Goal: Contribute content: Contribute content

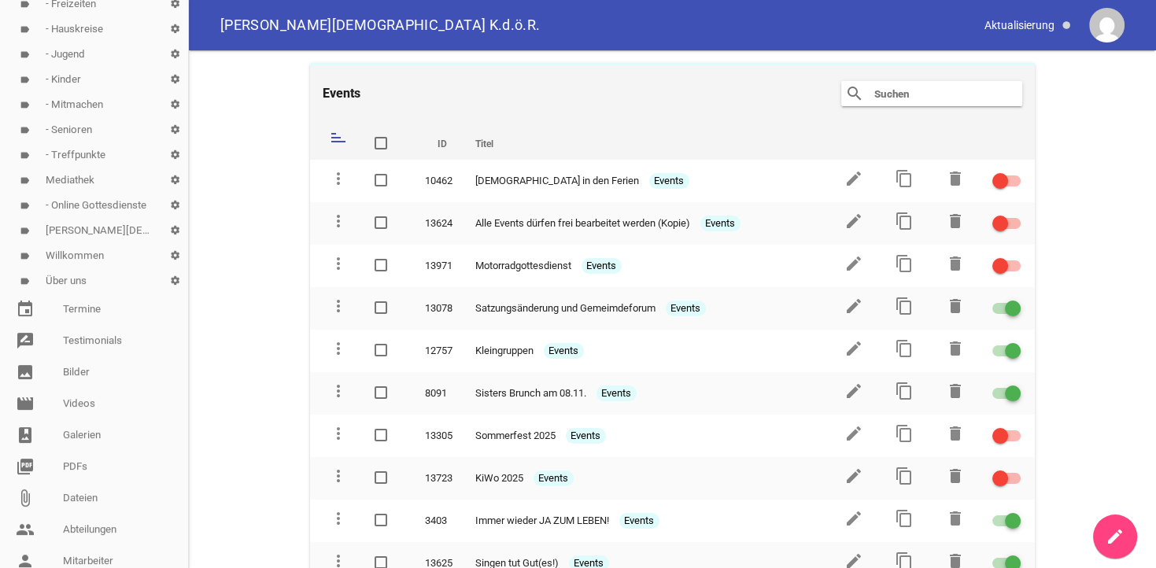
scroll to position [387, 0]
click at [77, 460] on link "picture_as_pdf PDFs" at bounding box center [94, 465] width 188 height 31
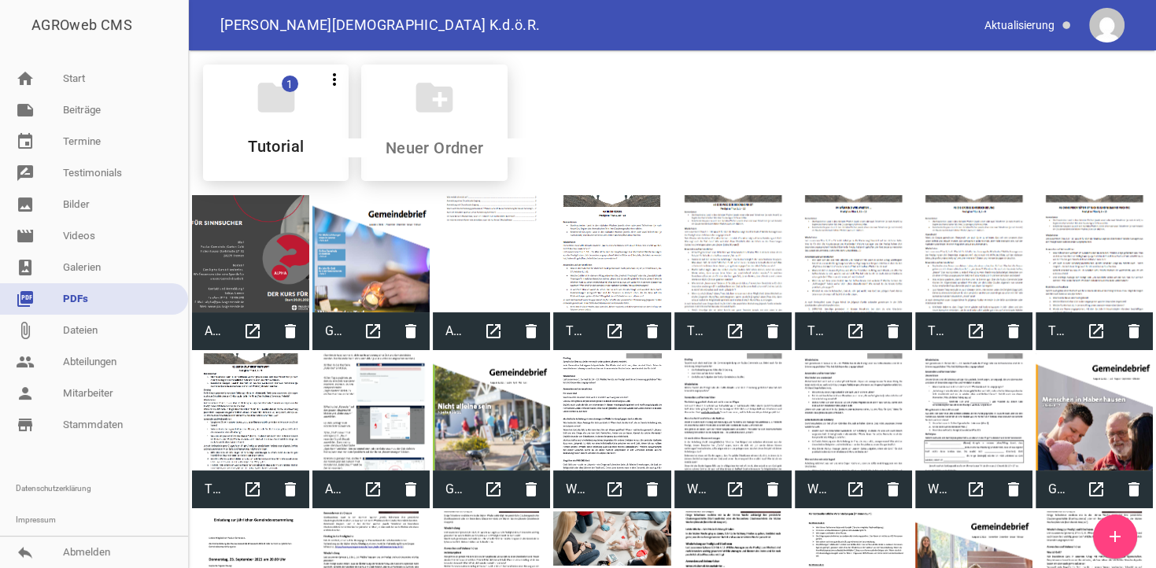
click at [1111, 533] on icon "add" at bounding box center [1115, 536] width 19 height 19
click at [89, 112] on link "note Beiträge" at bounding box center [94, 109] width 188 height 31
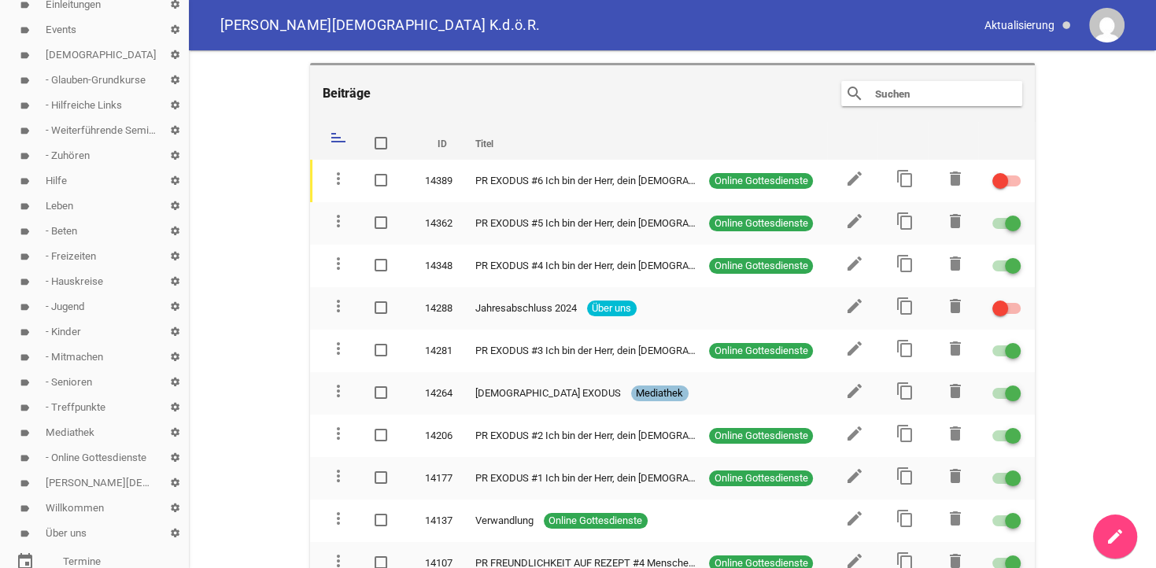
scroll to position [161, 0]
click at [67, 402] on link "label Mediathek settings" at bounding box center [94, 405] width 188 height 25
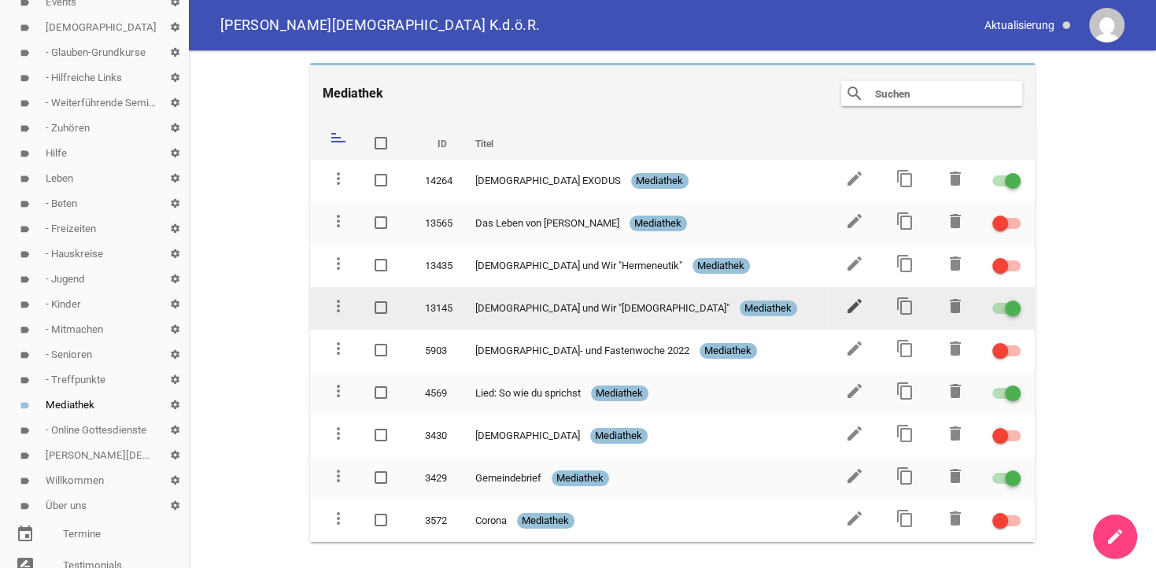
click at [856, 308] on icon "edit" at bounding box center [854, 306] width 19 height 19
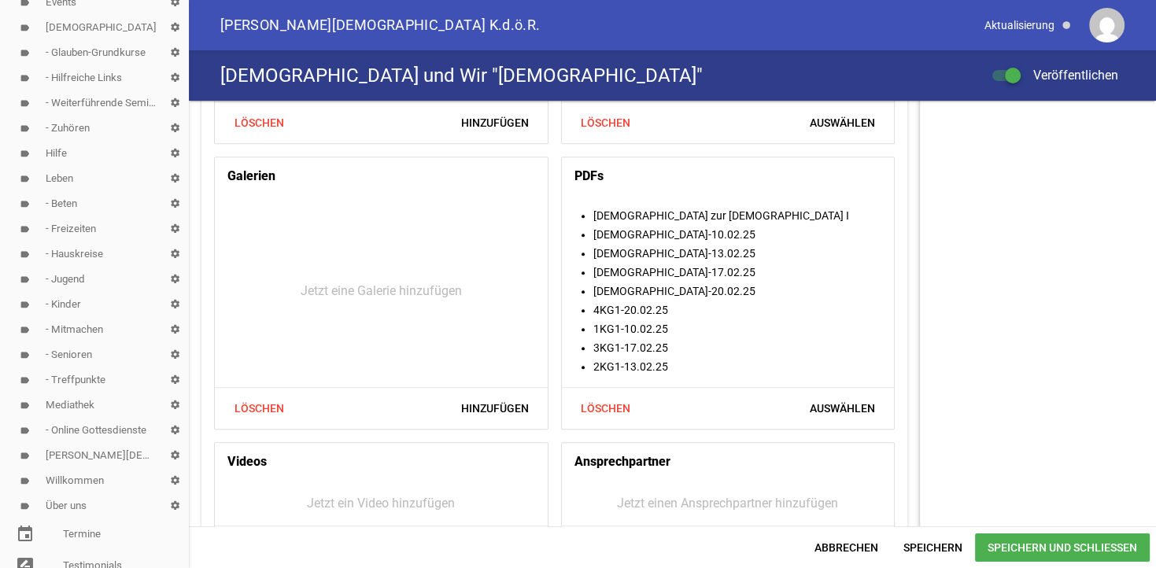
scroll to position [759, 0]
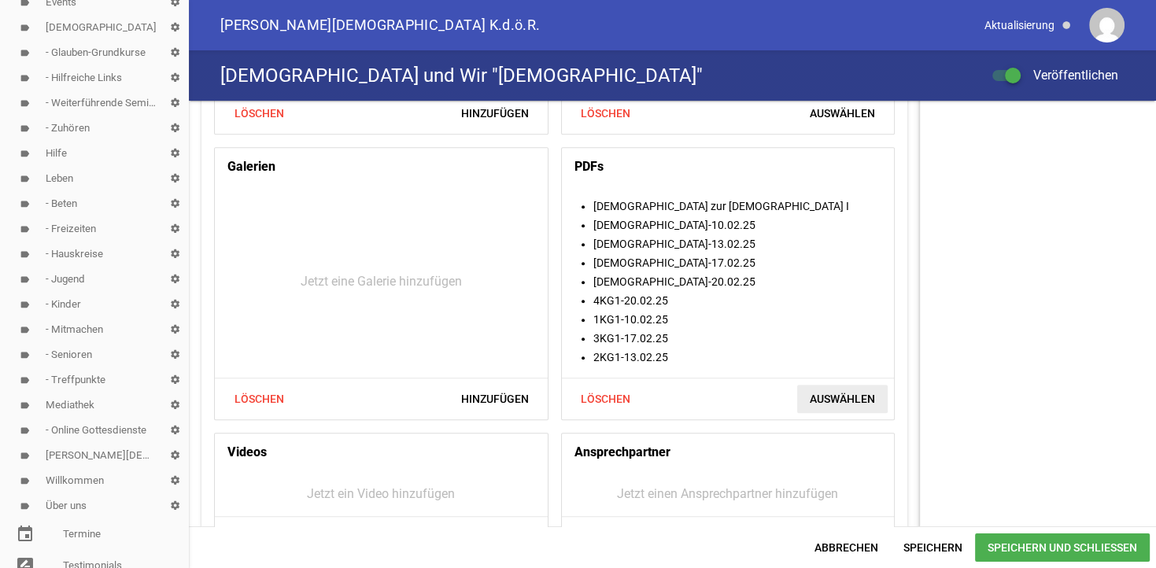
click at [838, 401] on span "Auswählen" at bounding box center [842, 399] width 91 height 28
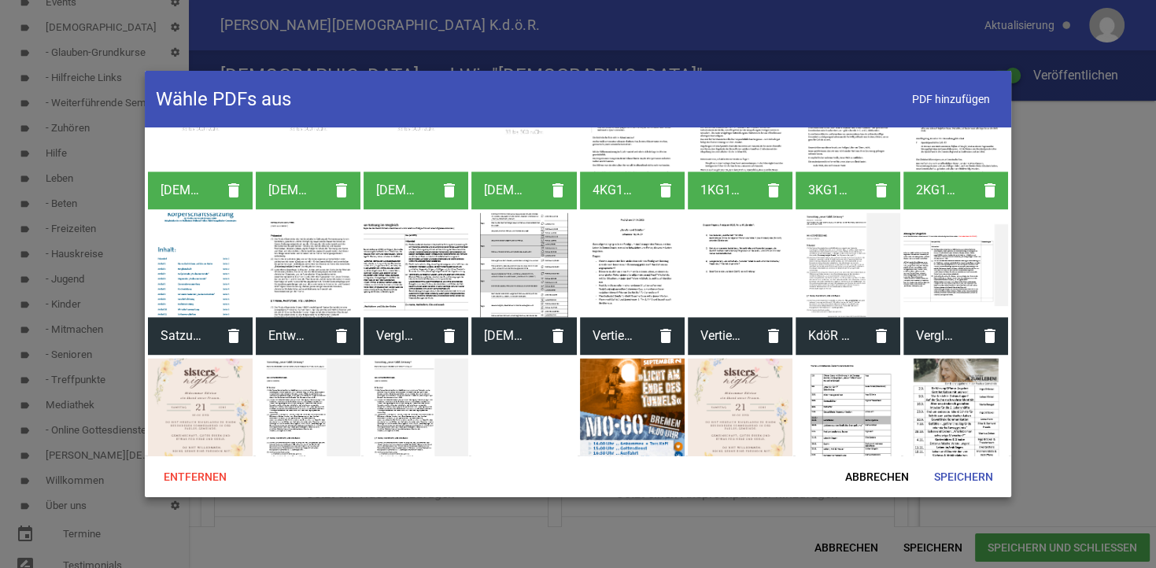
scroll to position [2437, 0]
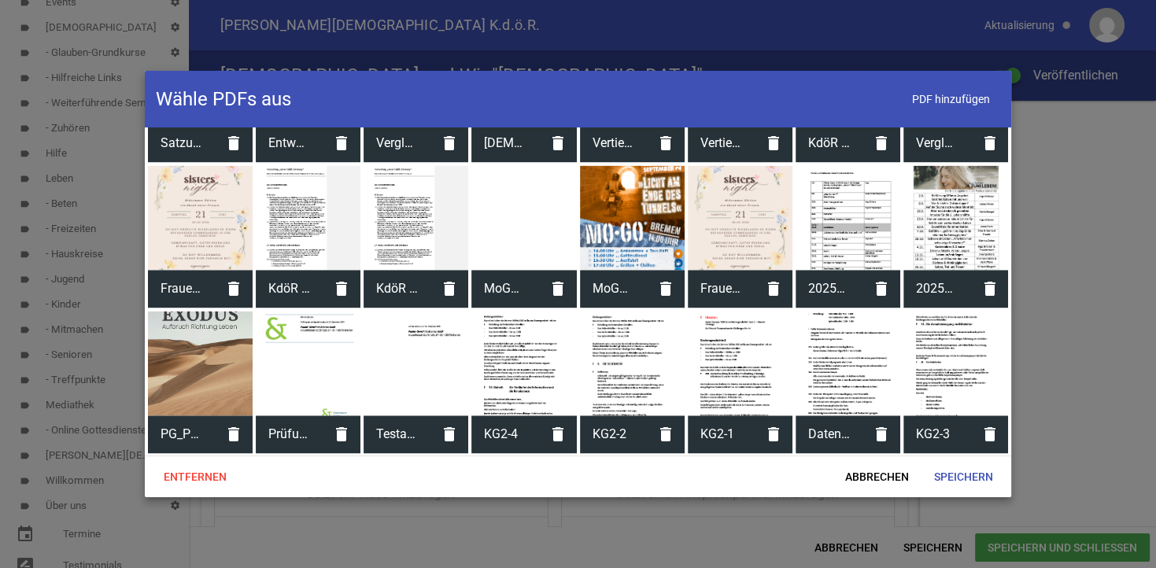
click at [498, 374] on div at bounding box center [524, 363] width 105 height 105
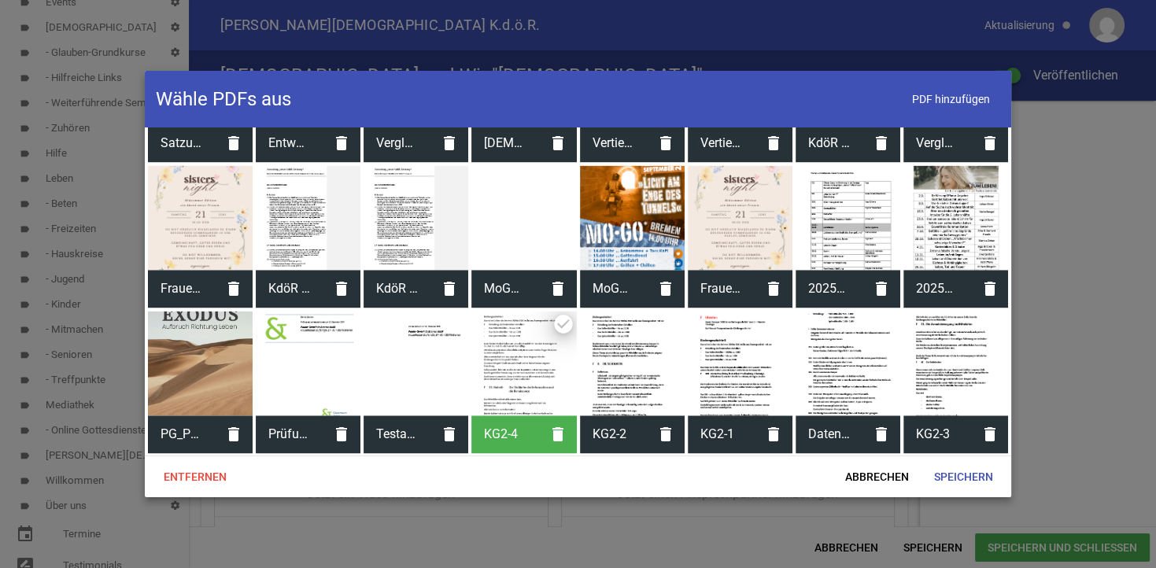
click at [945, 361] on div at bounding box center [956, 363] width 105 height 105
click at [631, 357] on div at bounding box center [632, 363] width 105 height 105
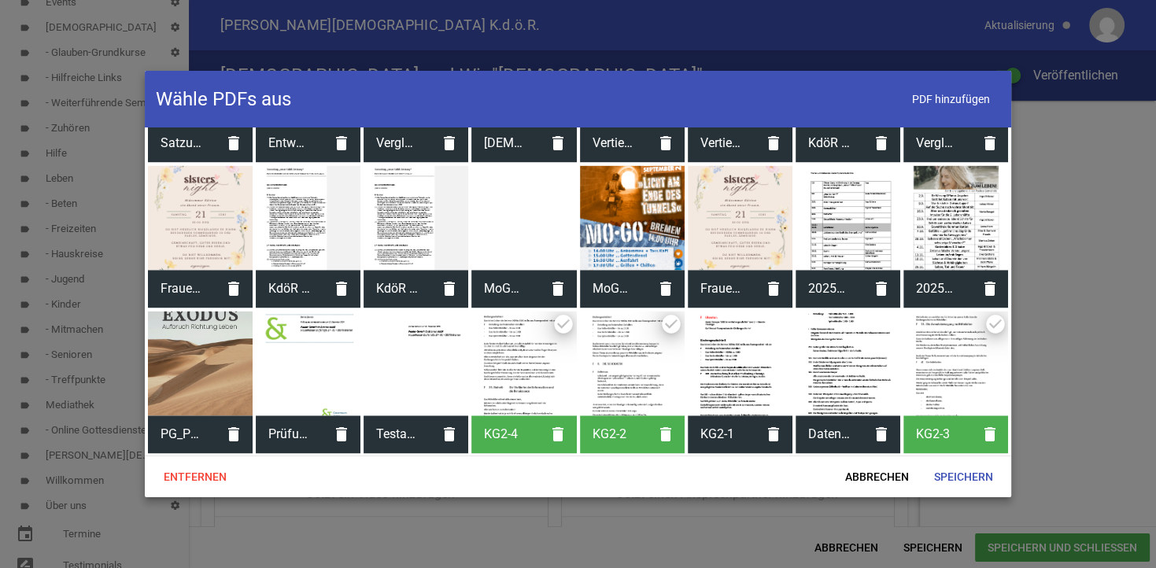
click at [707, 379] on div at bounding box center [740, 363] width 105 height 105
click at [839, 389] on div at bounding box center [848, 363] width 105 height 105
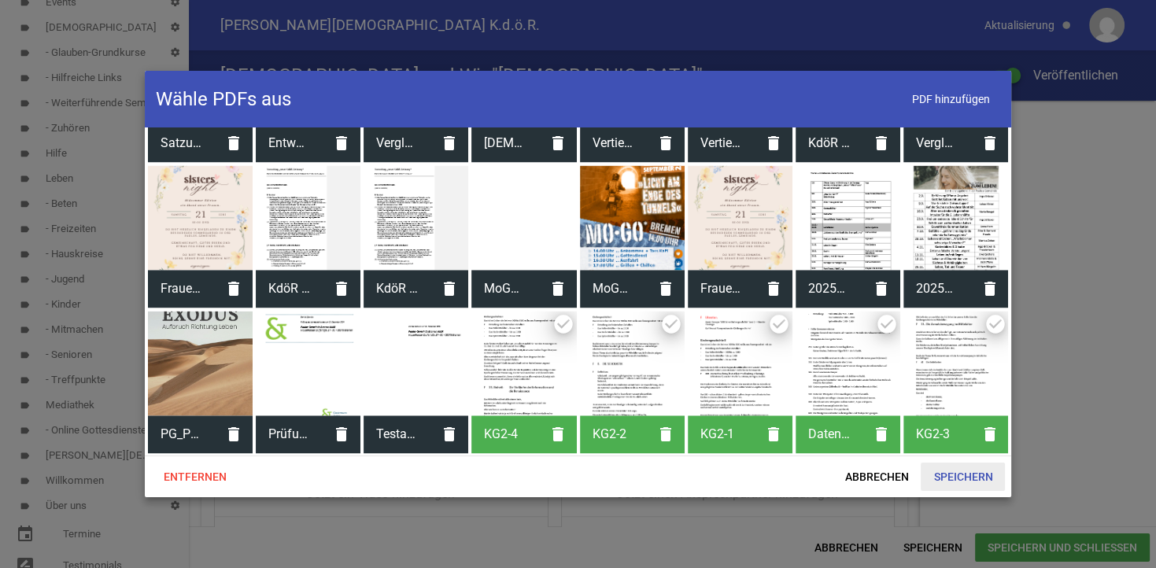
click at [959, 482] on span "Speichern" at bounding box center [963, 477] width 84 height 28
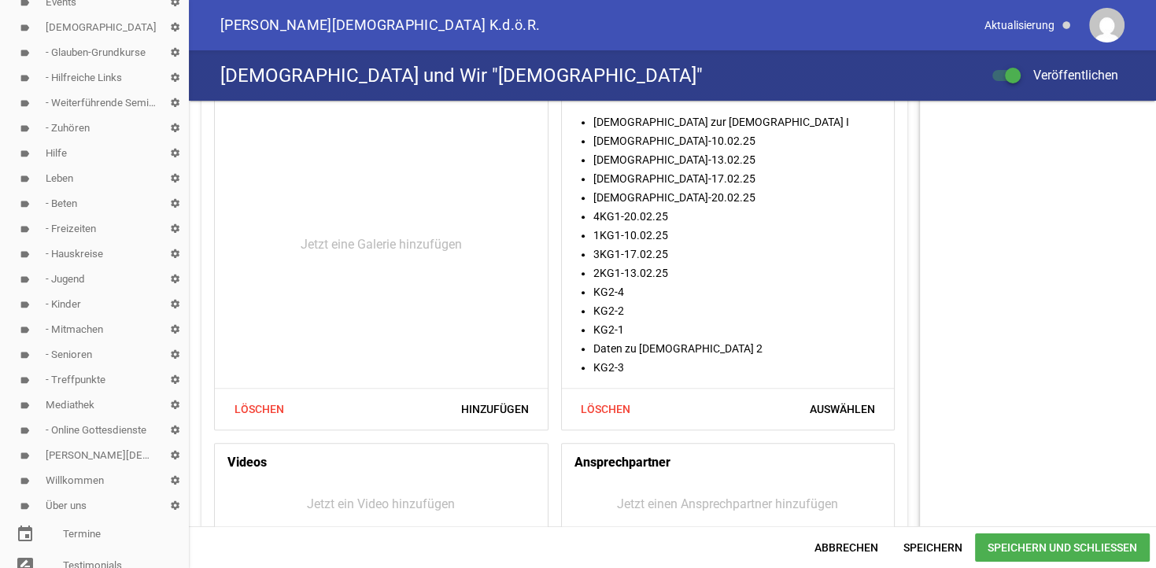
scroll to position [841, 0]
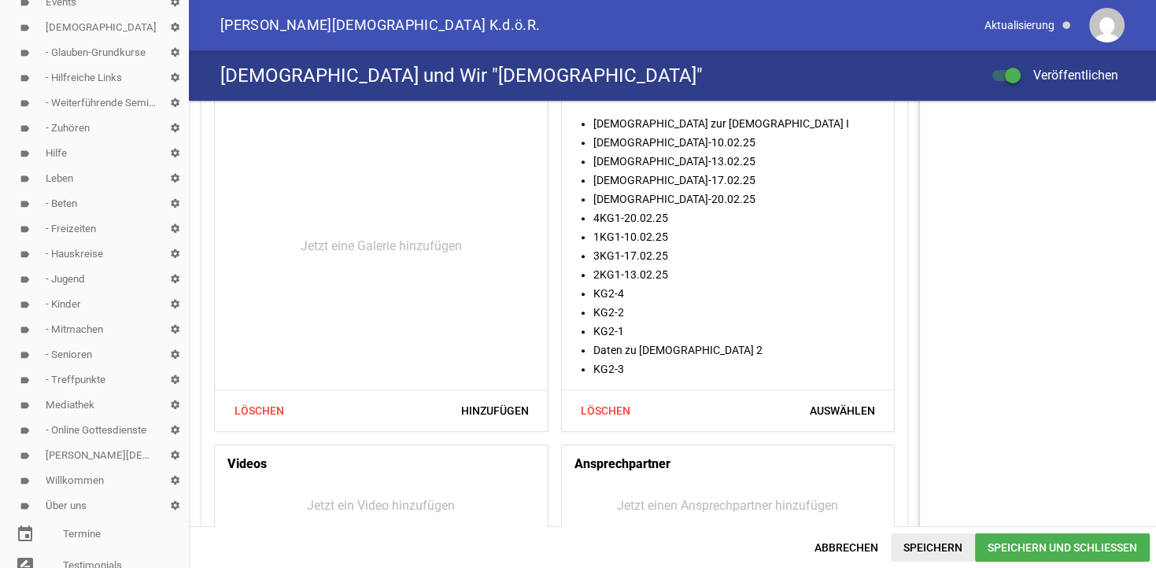
click at [930, 552] on span "Speichern" at bounding box center [933, 548] width 84 height 28
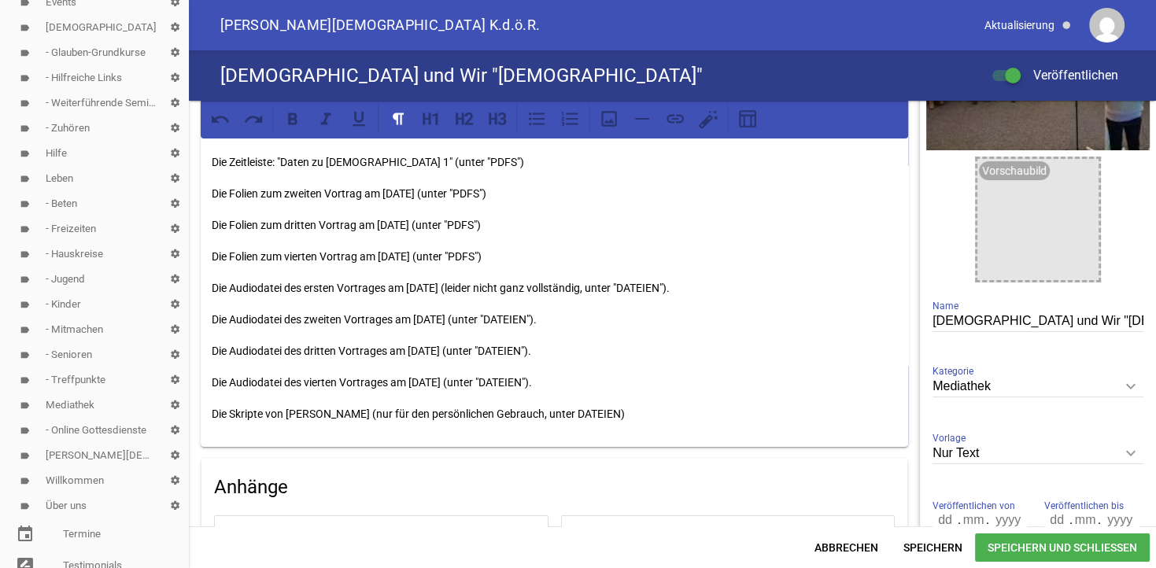
scroll to position [0, 0]
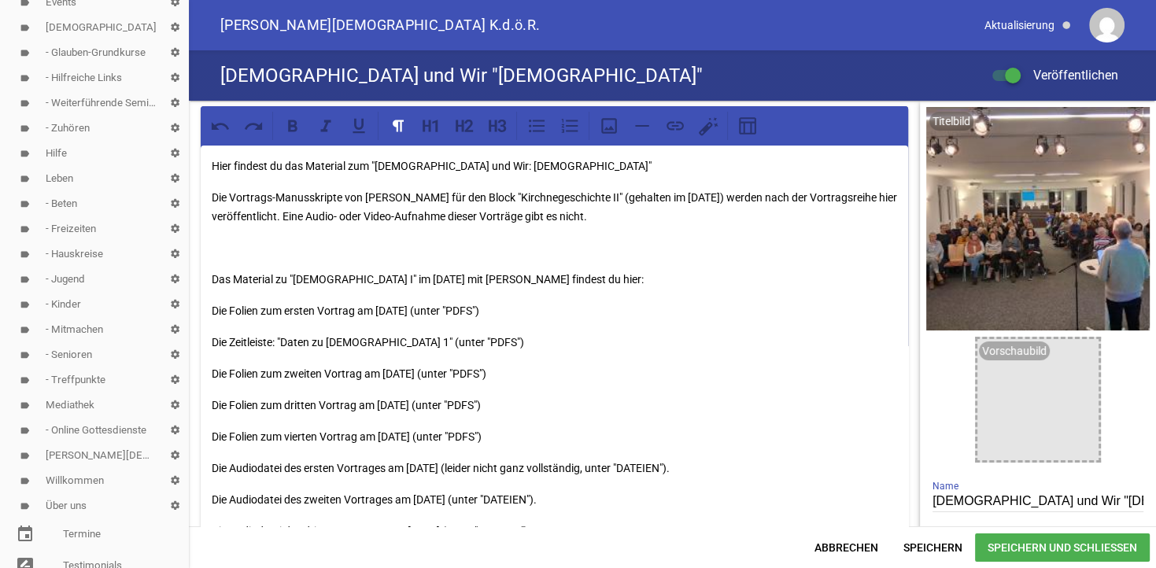
click at [793, 197] on p "Die Vortrags-Manusskripte von [PERSON_NAME] für den Block "Kirchnegeschichte II…" at bounding box center [555, 207] width 686 height 38
click at [924, 546] on span "Speichern" at bounding box center [933, 548] width 84 height 28
